Goal: Task Accomplishment & Management: Use online tool/utility

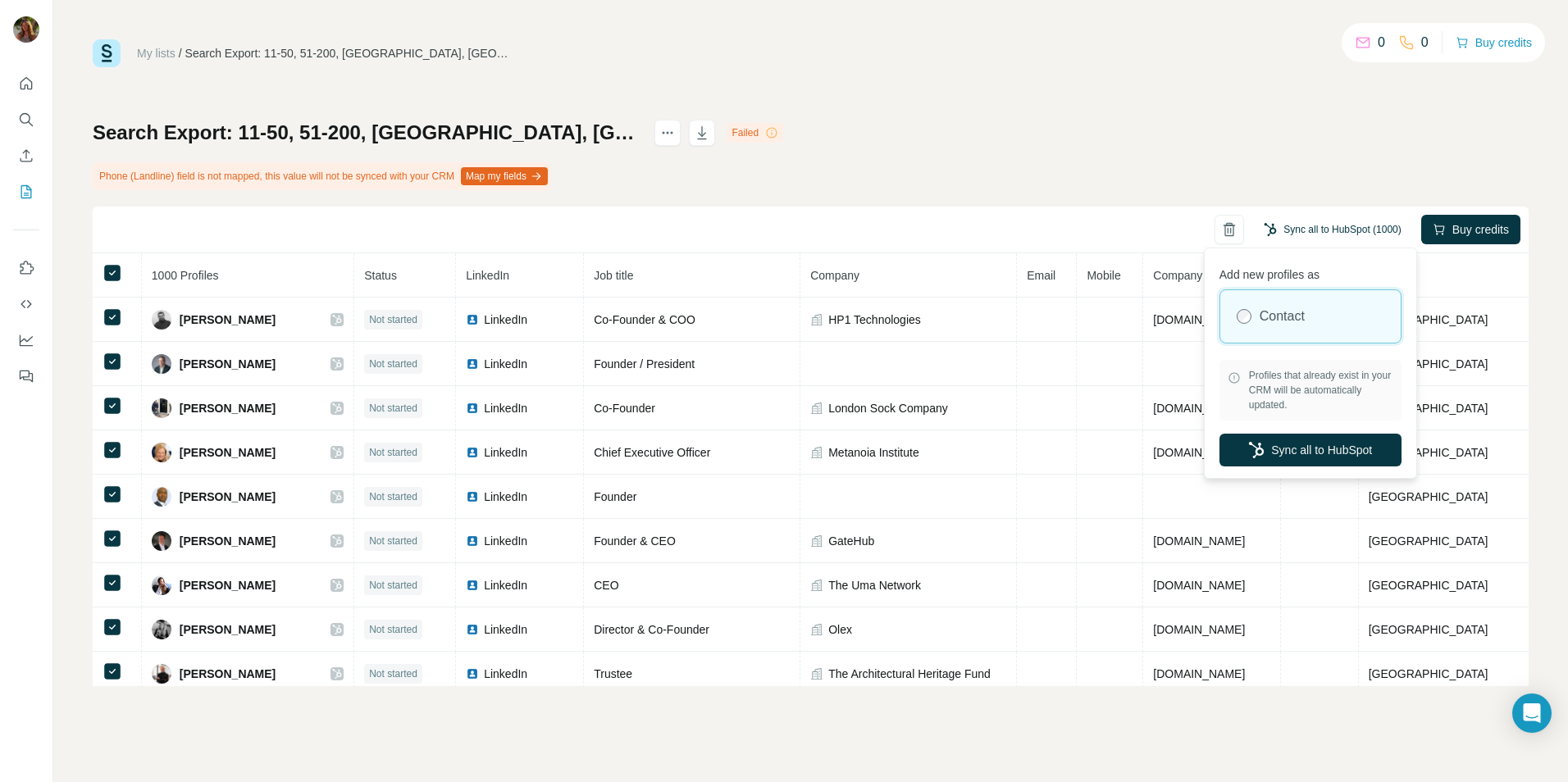
click at [1305, 227] on button "Sync all to HubSpot (1000)" at bounding box center [1332, 230] width 160 height 25
click at [1311, 451] on button "Sync all to HubSpot" at bounding box center [1311, 450] width 182 height 33
